Goal: Information Seeking & Learning: Check status

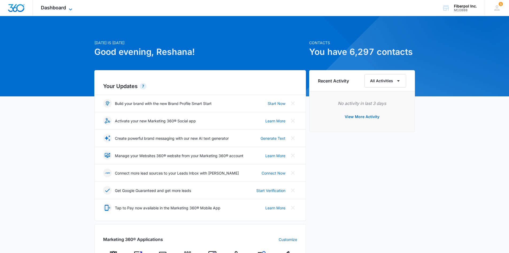
click at [66, 9] on span "Dashboard" at bounding box center [53, 8] width 25 height 6
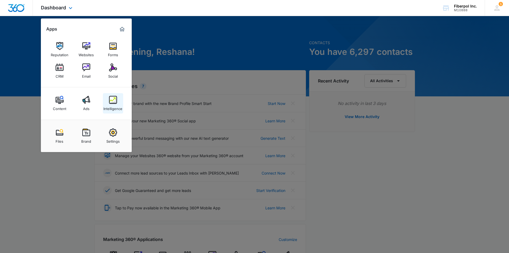
click at [110, 100] on img at bounding box center [113, 100] width 8 height 8
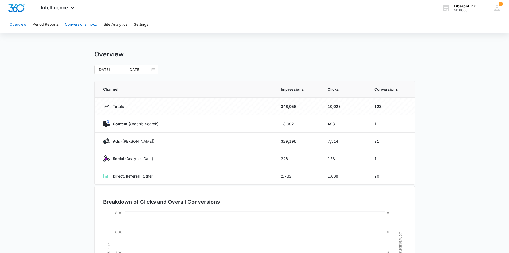
click at [83, 24] on button "Conversions Inbox" at bounding box center [81, 24] width 32 height 17
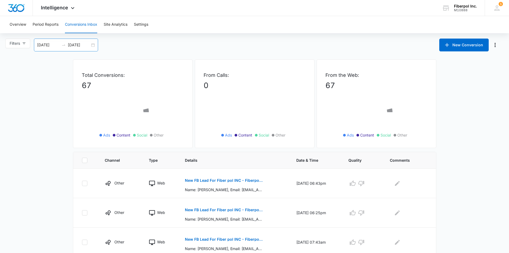
click at [68, 45] on div at bounding box center [63, 45] width 9 height 4
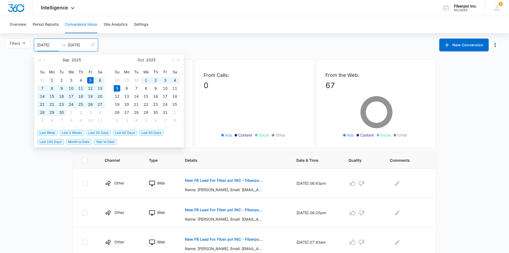
type input "[DATE]"
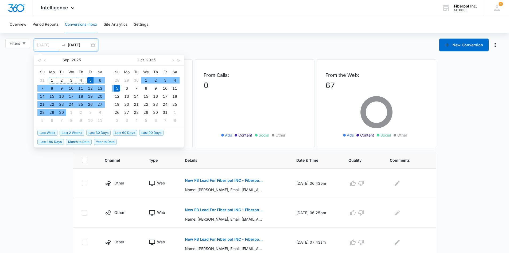
click at [50, 77] on div "1" at bounding box center [52, 80] width 6 height 6
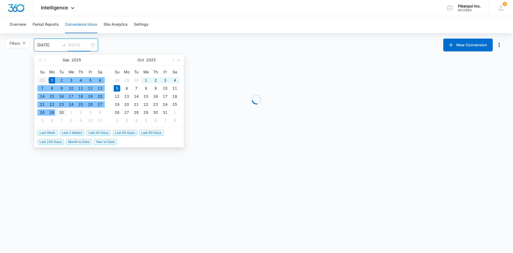
type input "[DATE]"
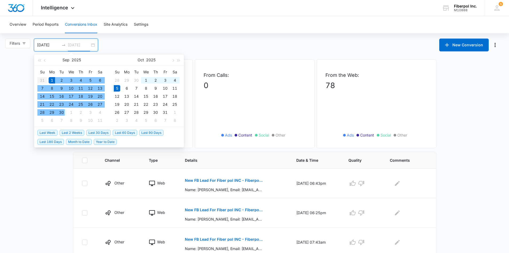
click at [62, 112] on div "30" at bounding box center [61, 112] width 6 height 6
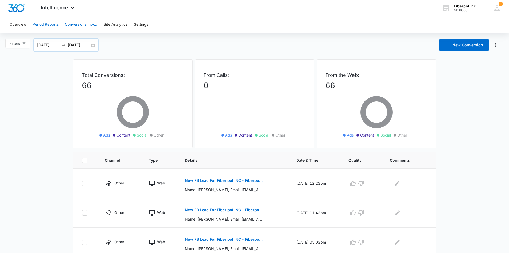
click at [51, 23] on button "Period Reports" at bounding box center [46, 24] width 26 height 17
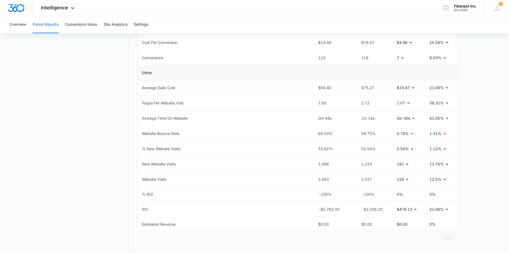
scroll to position [216, 0]
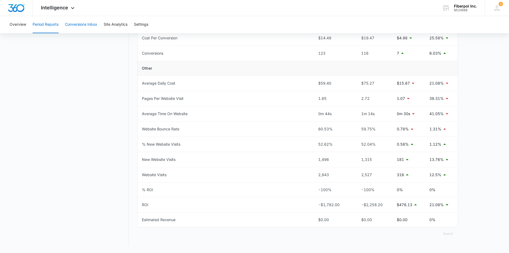
click at [84, 26] on button "Conversions Inbox" at bounding box center [81, 24] width 32 height 17
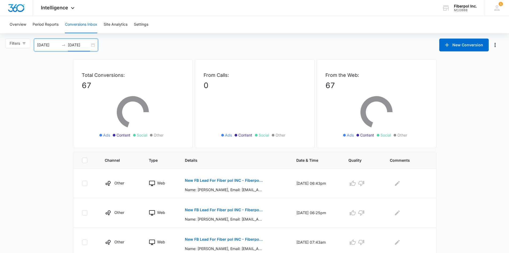
click at [74, 47] on input "10/05/2025" at bounding box center [79, 45] width 22 height 6
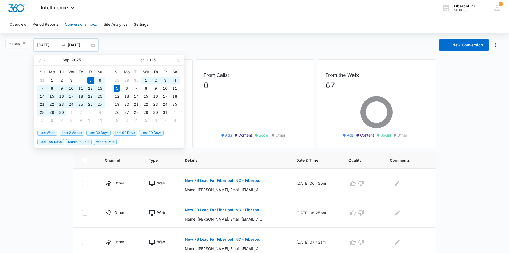
click at [44, 60] on button "button" at bounding box center [45, 60] width 6 height 11
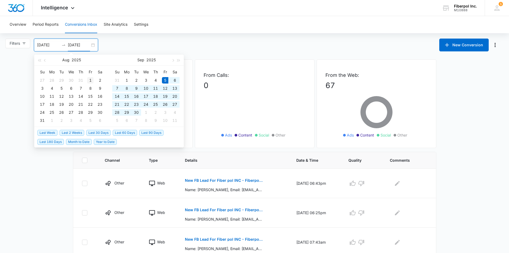
type input "08/01/2025"
click at [90, 79] on div "1" at bounding box center [90, 80] width 6 height 6
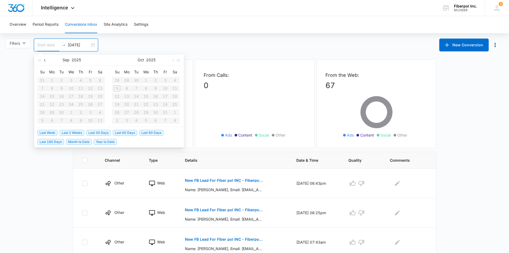
click at [47, 62] on button "button" at bounding box center [45, 60] width 6 height 11
type input "07/29/2025"
click at [98, 114] on table "Su Mo Tu We Th Fr Sa 27 28 29 30 31 1 2 3 4 5 6 7 8 9 10 11 12 13 14 15 16 17 1…" at bounding box center [70, 96] width 67 height 57
click at [40, 122] on table "Su Mo Tu We Th Fr Sa 27 28 29 30 31 1 2 3 4 5 6 7 8 9 10 11 12 13 14 15 16 17 1…" at bounding box center [70, 96] width 67 height 57
type input "07/29/2025"
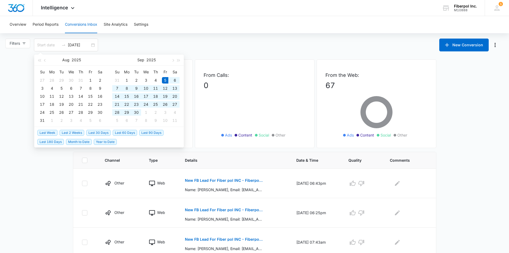
type input "09/05/2025"
type input "10/05/2025"
click at [130, 42] on div "Filters 09/05/2025 10/05/2025 New Conversion Aug 2025 Su Mo Tu We Th Fr Sa 27 2…" at bounding box center [254, 45] width 509 height 13
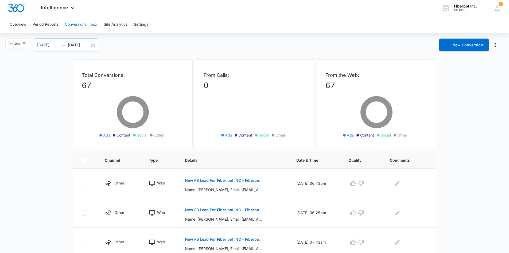
click at [42, 49] on div "09/05/2025 10/05/2025" at bounding box center [66, 45] width 64 height 13
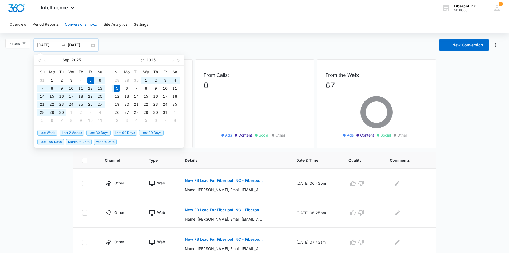
click at [42, 46] on input "09/05/2025" at bounding box center [48, 45] width 22 height 6
click at [45, 60] on span "button" at bounding box center [45, 60] width 3 height 3
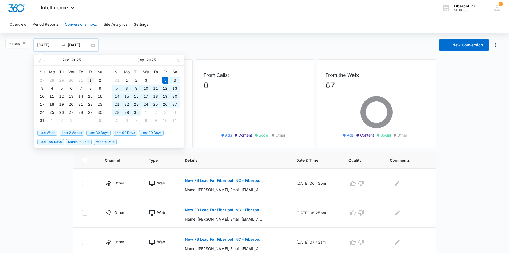
type input "08/01/2025"
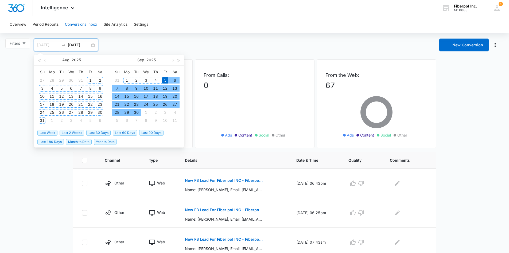
click at [89, 79] on div "1" at bounding box center [90, 80] width 6 height 6
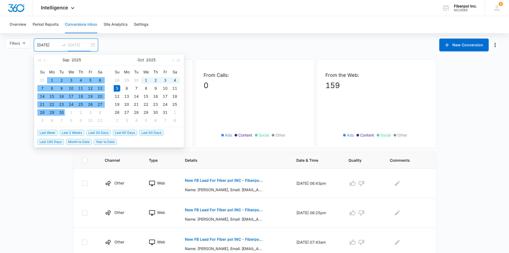
click at [63, 112] on div "30" at bounding box center [61, 112] width 6 height 6
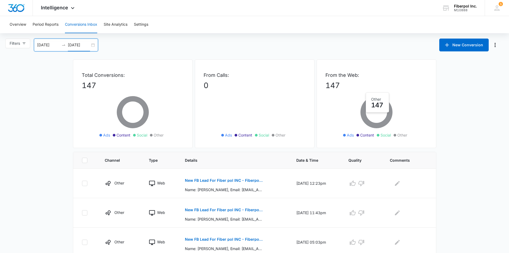
click at [70, 45] on input "[DATE]" at bounding box center [79, 45] width 22 height 6
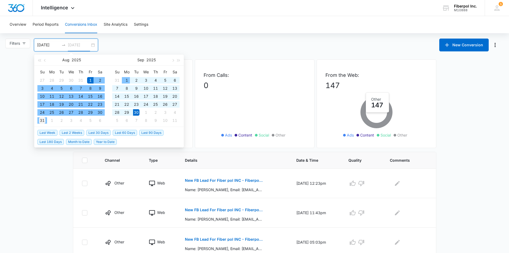
type input "08/31/2025"
click at [44, 119] on div "31" at bounding box center [42, 120] width 6 height 6
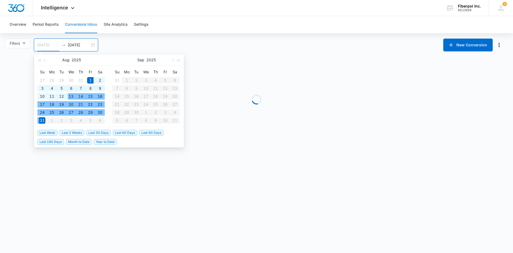
type input "08/01/2025"
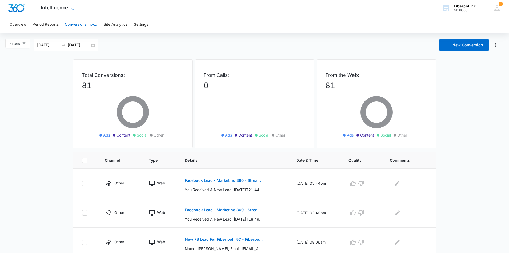
click at [56, 8] on span "Intelligence" at bounding box center [54, 8] width 27 height 6
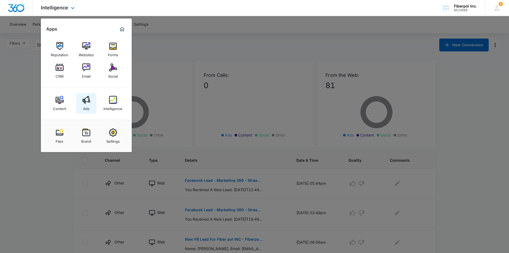
click at [80, 102] on link "Ads" at bounding box center [86, 103] width 20 height 20
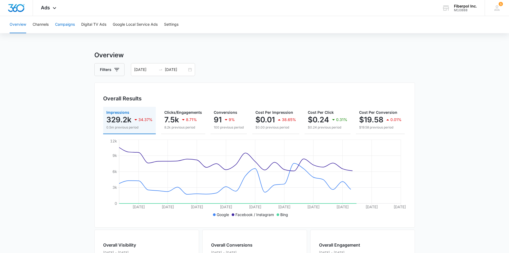
click at [61, 24] on button "Campaigns" at bounding box center [65, 24] width 20 height 17
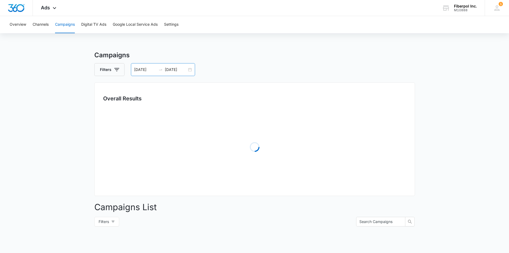
click at [150, 69] on input "[DATE]" at bounding box center [145, 70] width 22 height 6
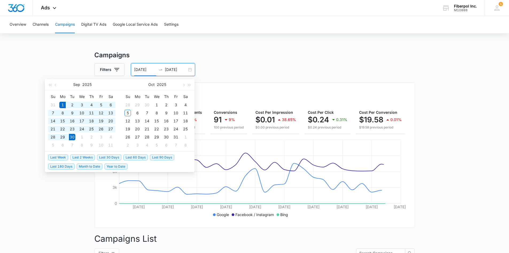
click at [233, 74] on div "Filters 09/01/2025 09/30/2025" at bounding box center [254, 69] width 321 height 13
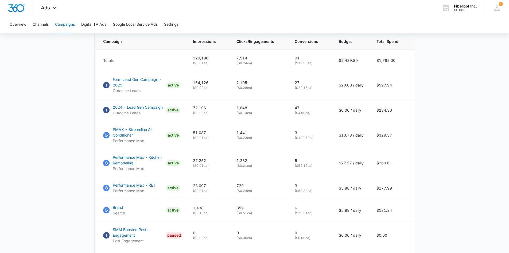
scroll to position [230, 0]
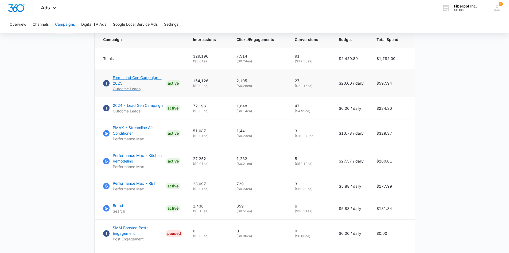
click at [145, 80] on p "Form Lead Gen Campaign - 2025" at bounding box center [138, 80] width 51 height 11
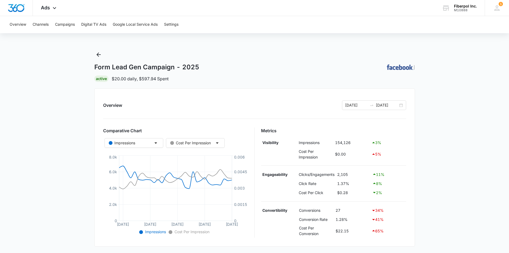
scroll to position [137, 0]
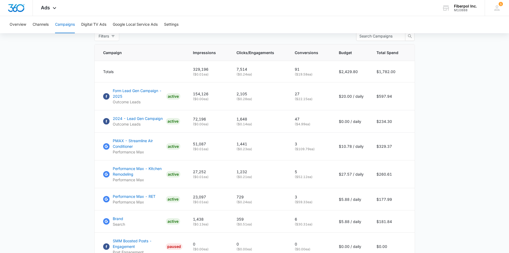
scroll to position [214, 0]
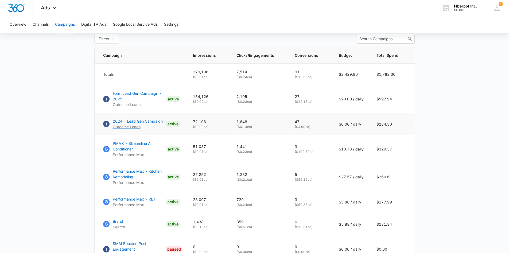
click at [161, 124] on p "2024 - Lead Gen Campaign" at bounding box center [138, 121] width 50 height 6
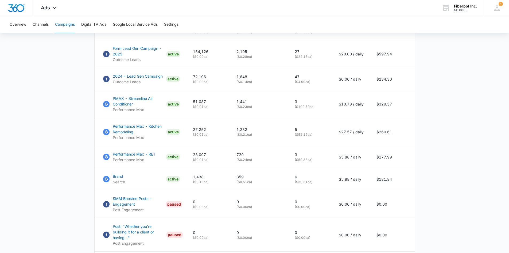
scroll to position [242, 0]
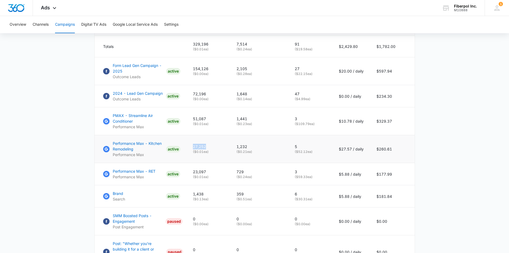
drag, startPoint x: 195, startPoint y: 151, endPoint x: 212, endPoint y: 150, distance: 16.9
click at [212, 150] on td "27,252 ( $0.01 ea)" at bounding box center [209, 149] width 44 height 28
copy p "27,252"
drag, startPoint x: 238, startPoint y: 151, endPoint x: 252, endPoint y: 151, distance: 14.2
click at [252, 149] on p "1,232" at bounding box center [259, 147] width 45 height 6
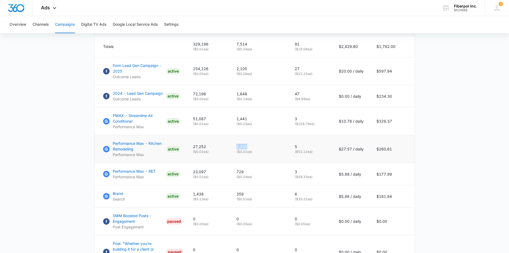
copy p "1,232"
drag, startPoint x: 211, startPoint y: 124, endPoint x: 194, endPoint y: 123, distance: 16.6
click at [194, 123] on td "51,087 ( $0.01 ea)" at bounding box center [209, 121] width 44 height 28
copy p "51,087"
drag, startPoint x: 249, startPoint y: 122, endPoint x: 238, endPoint y: 122, distance: 11.2
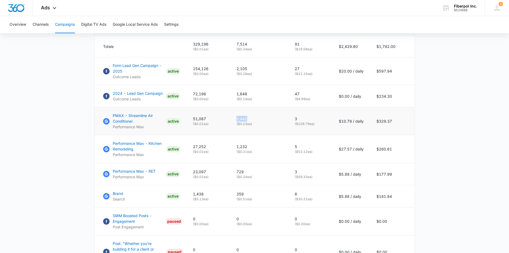
click at [238, 122] on td "1,441 ( $0.23 ea)" at bounding box center [259, 121] width 58 height 28
copy p "1,441"
drag, startPoint x: 214, startPoint y: 174, endPoint x: 195, endPoint y: 175, distance: 18.8
click at [195, 175] on td "23,097 ( $0.01 ea)" at bounding box center [209, 174] width 44 height 22
copy p "23,097"
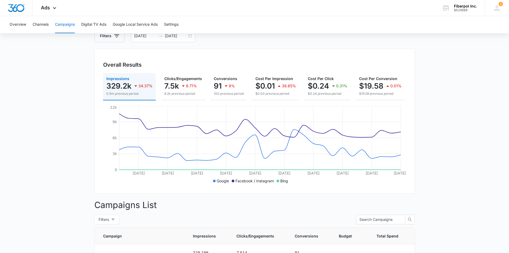
scroll to position [14, 0]
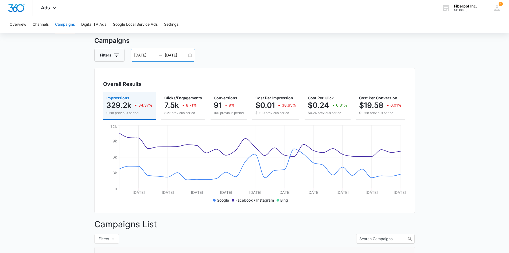
click at [146, 55] on input "[DATE]" at bounding box center [145, 55] width 22 height 6
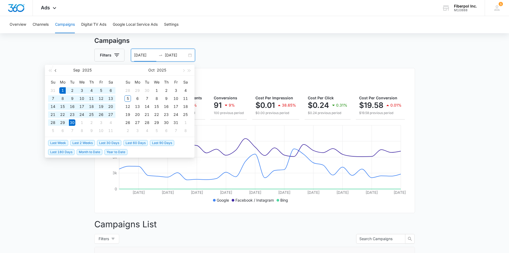
click at [55, 72] on button "button" at bounding box center [56, 70] width 6 height 11
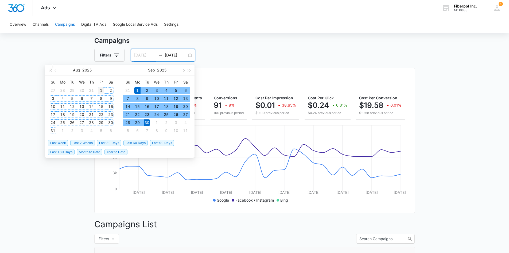
type input "08/01/2025"
click at [100, 92] on div "1" at bounding box center [101, 90] width 6 height 6
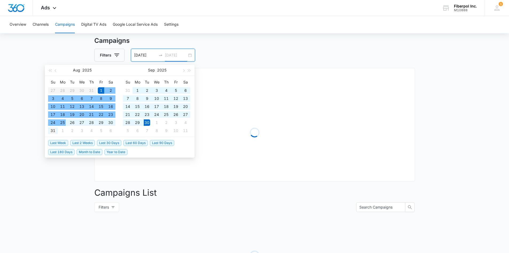
type input "08/31/2025"
click at [53, 130] on div "31" at bounding box center [53, 130] width 6 height 6
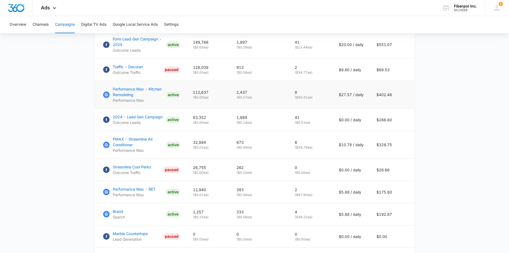
scroll to position [268, 0]
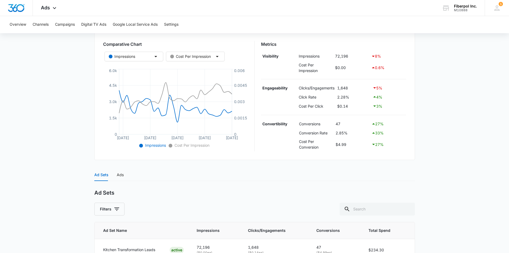
scroll to position [120, 0]
